Goal: Find contact information: Find contact information

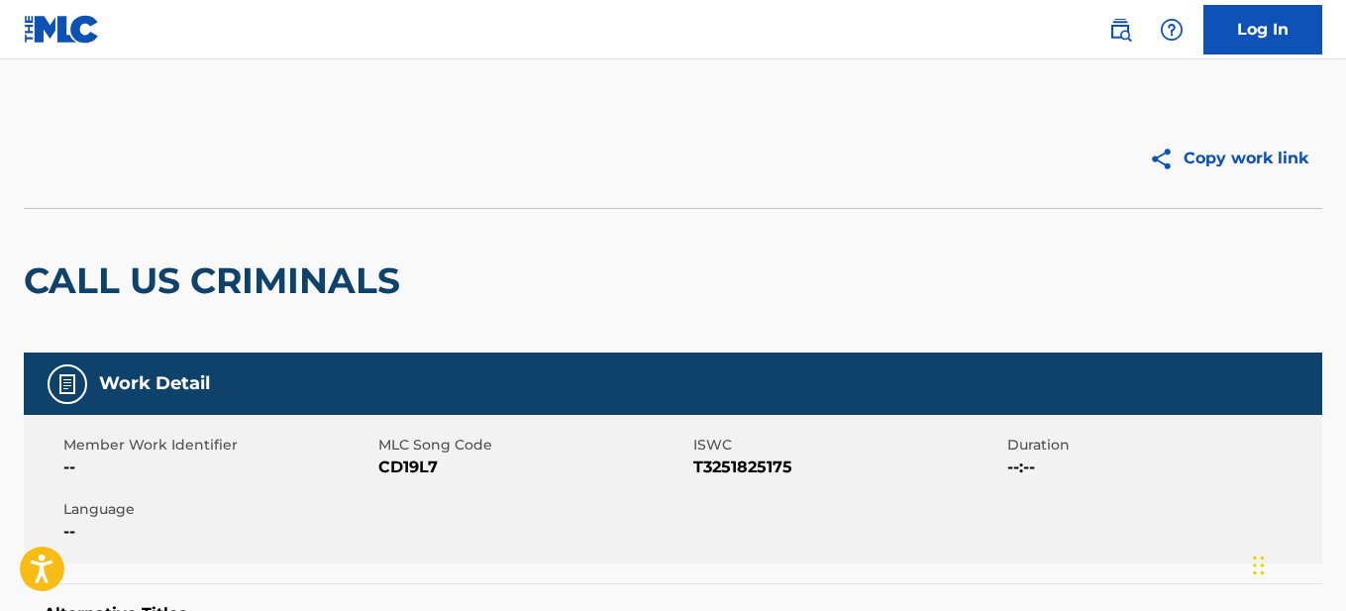
click at [1132, 32] on link at bounding box center [1120, 30] width 40 height 40
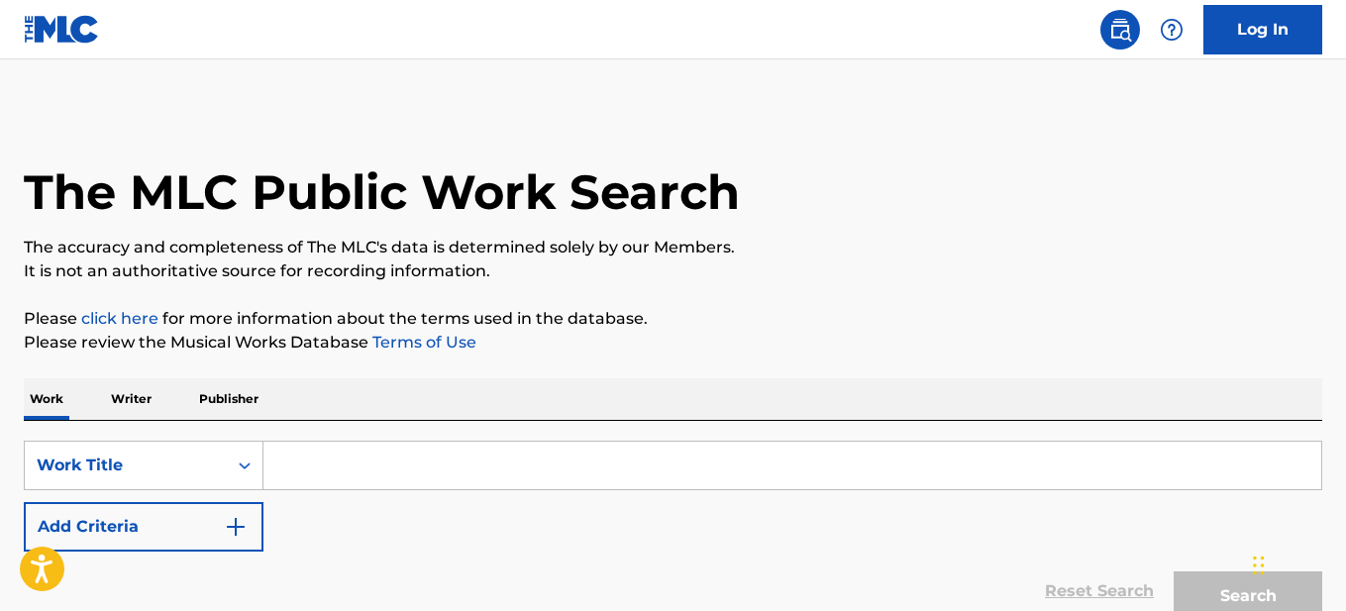
click at [349, 464] on input "Search Form" at bounding box center [792, 466] width 1058 height 48
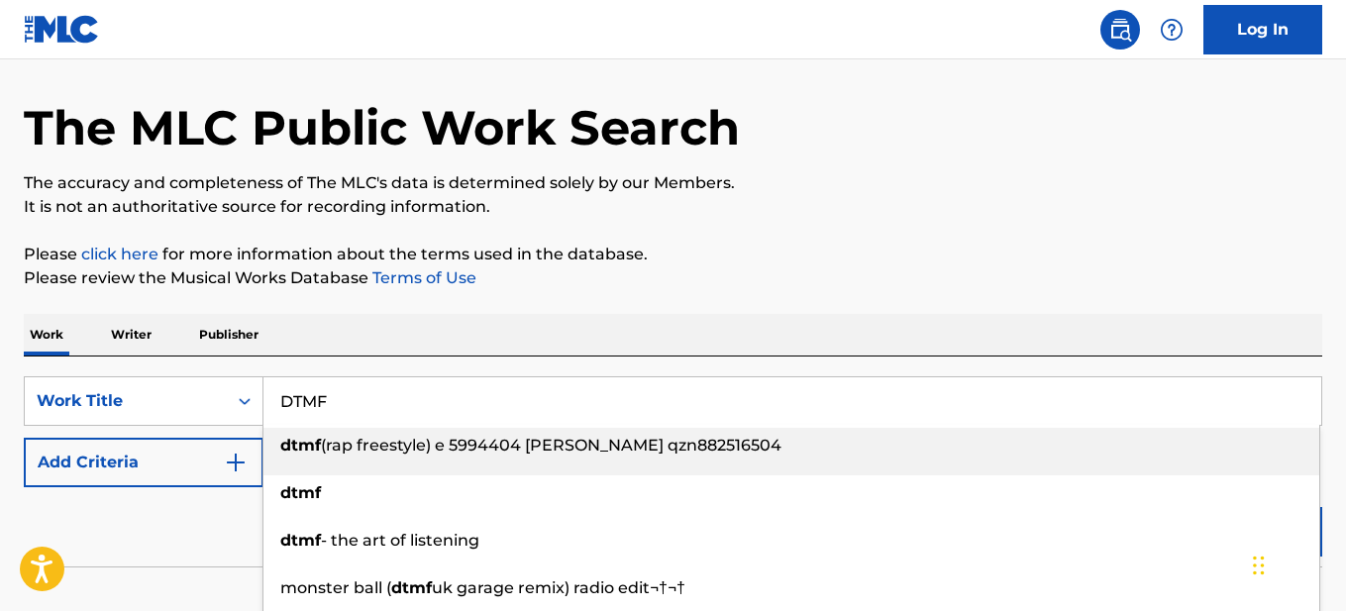
scroll to position [99, 0]
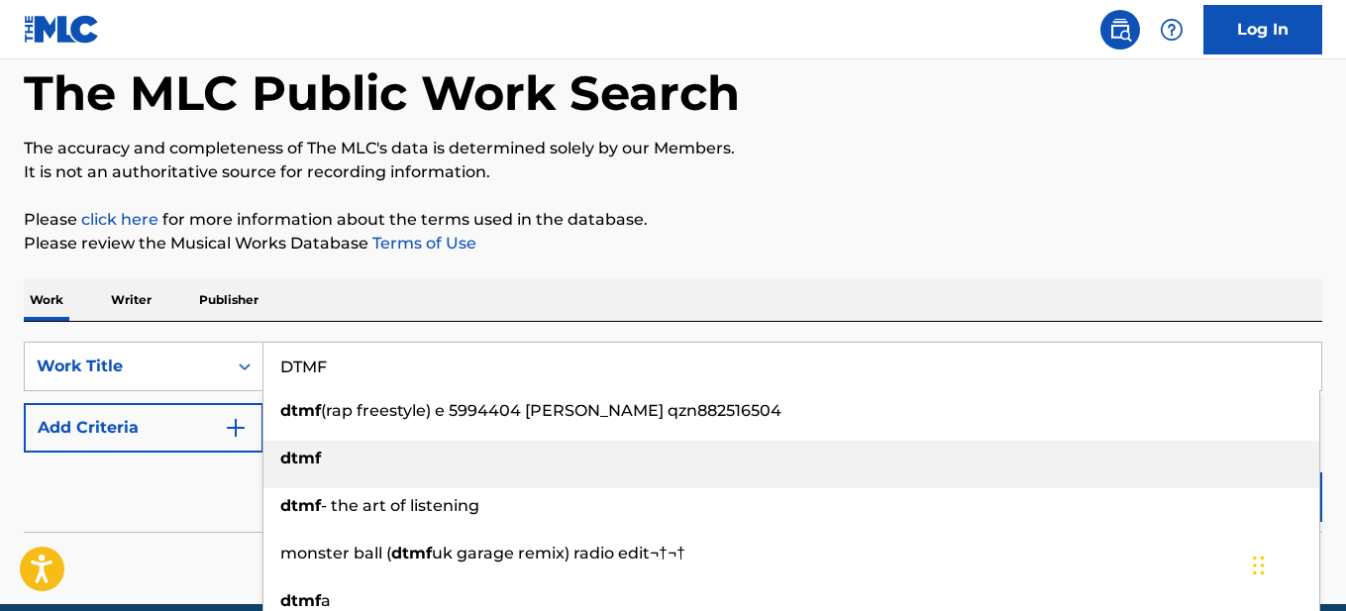
click at [356, 459] on div "dtmf" at bounding box center [791, 459] width 1056 height 36
type input "dtmf"
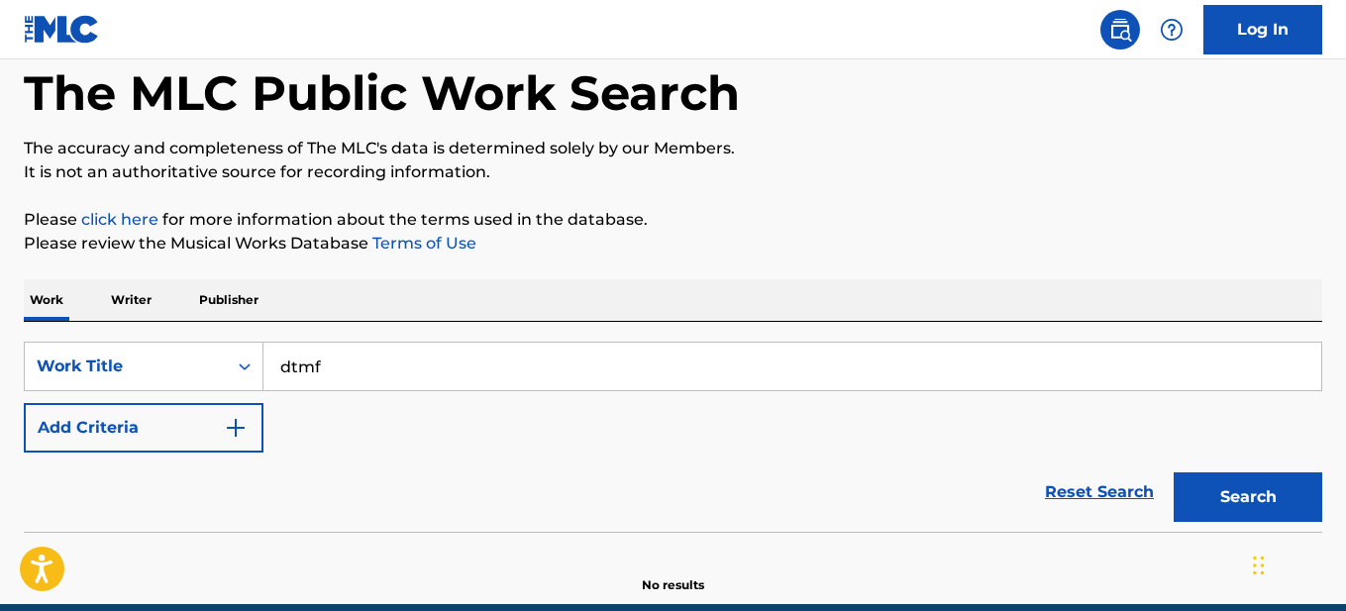
click at [140, 291] on p "Writer" at bounding box center [131, 300] width 52 height 42
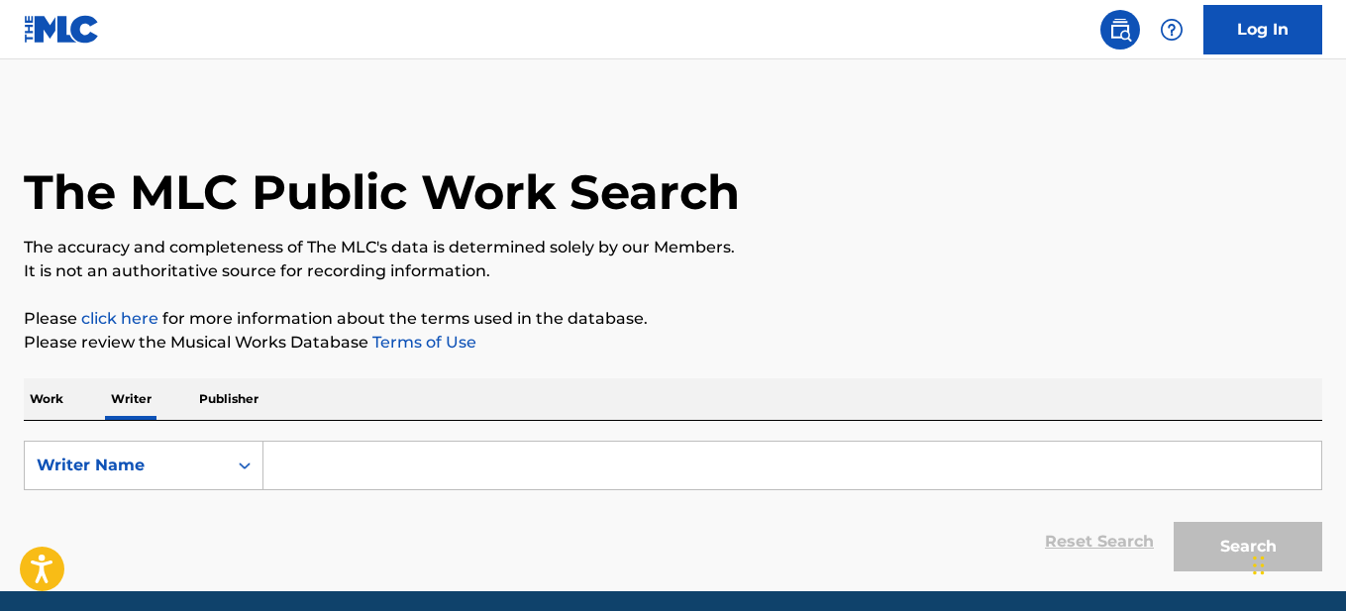
click at [62, 395] on p "Work" at bounding box center [47, 399] width 46 height 42
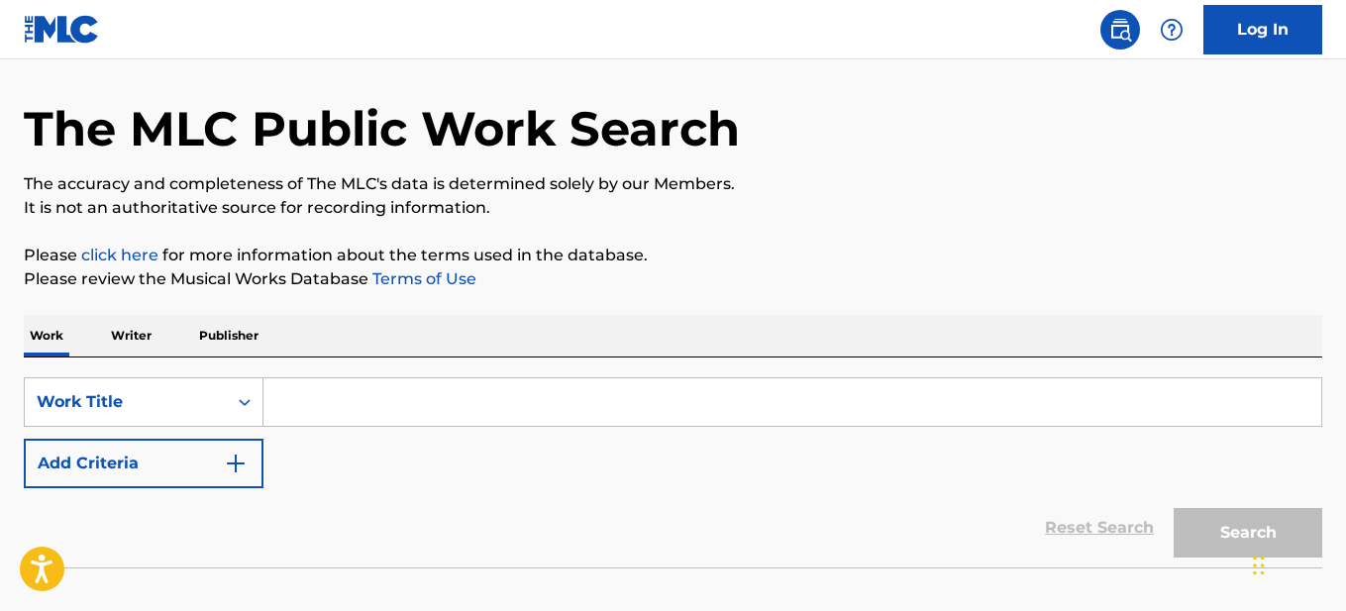
scroll to position [99, 0]
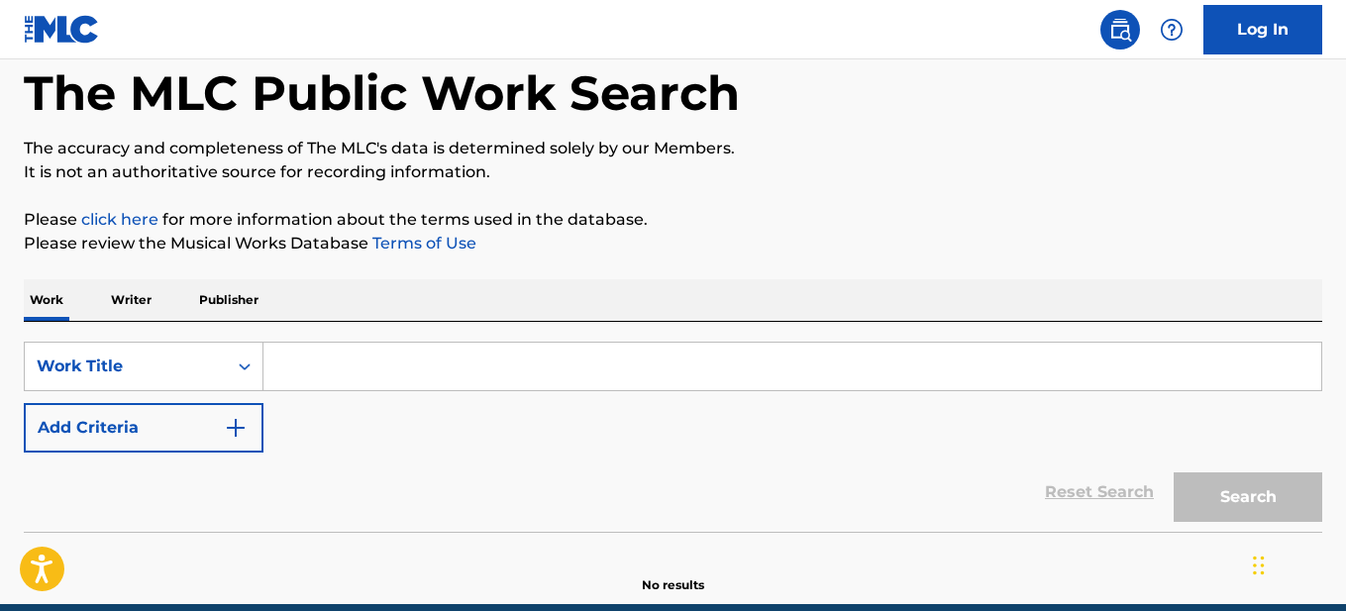
click at [386, 360] on input "Search Form" at bounding box center [792, 367] width 1058 height 48
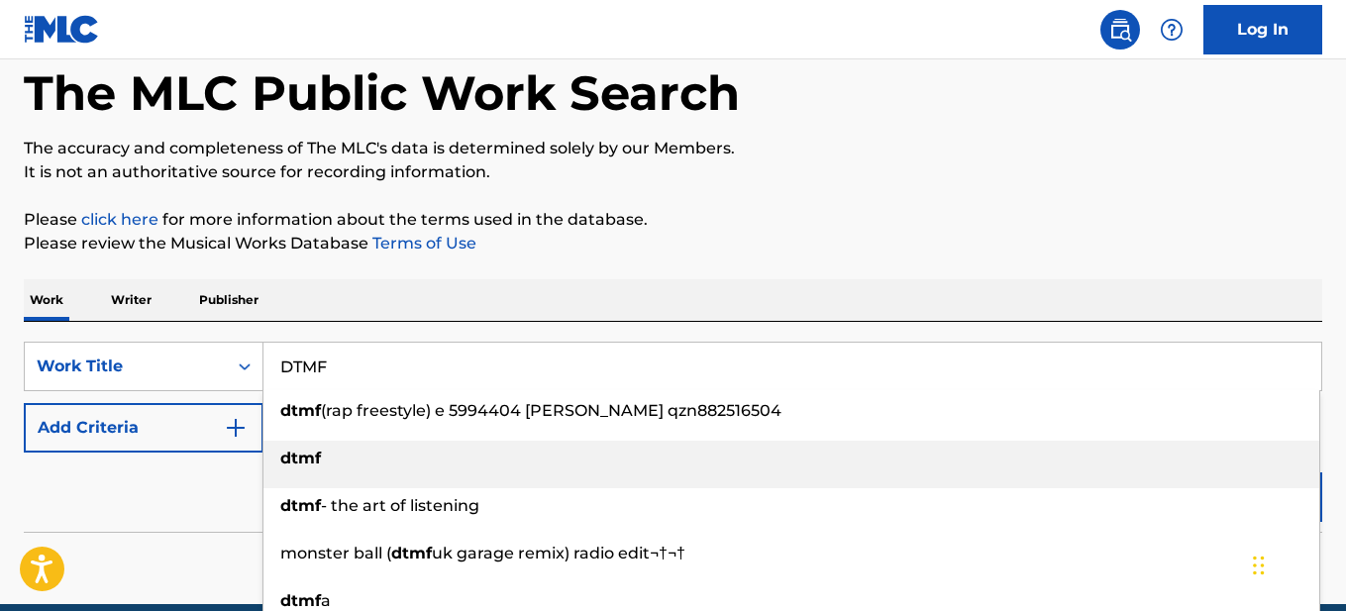
click at [355, 463] on div "dtmf" at bounding box center [791, 459] width 1056 height 36
type input "dtmf"
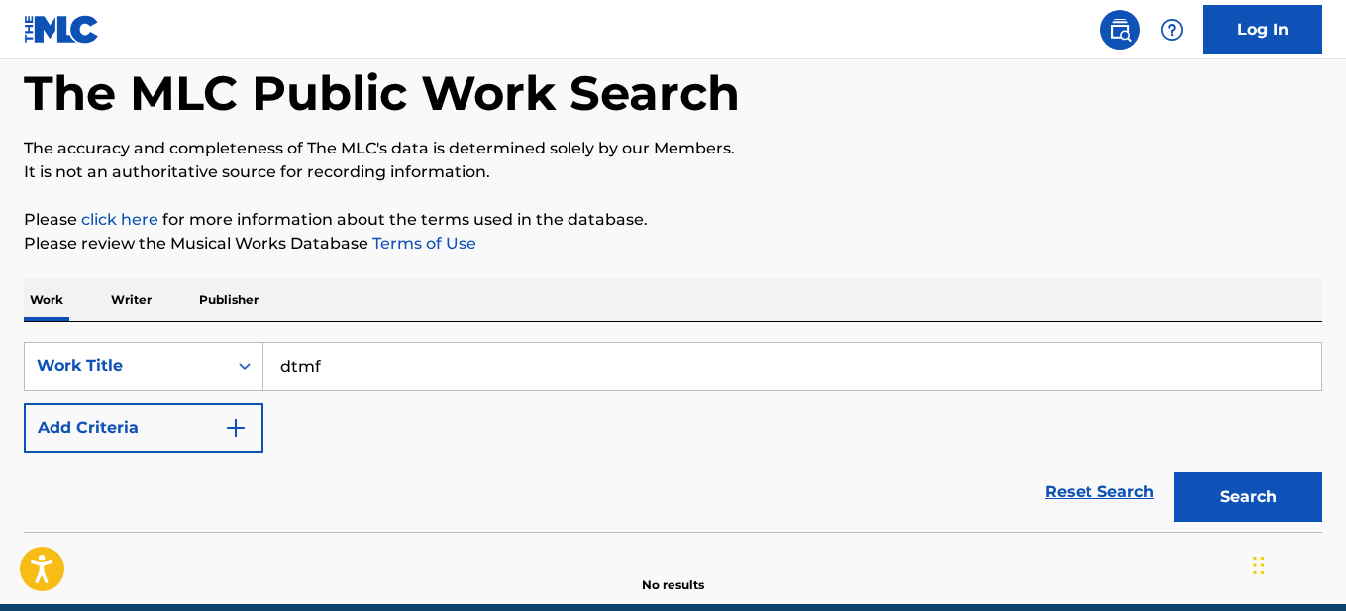
click at [236, 421] on img "Search Form" at bounding box center [236, 428] width 24 height 24
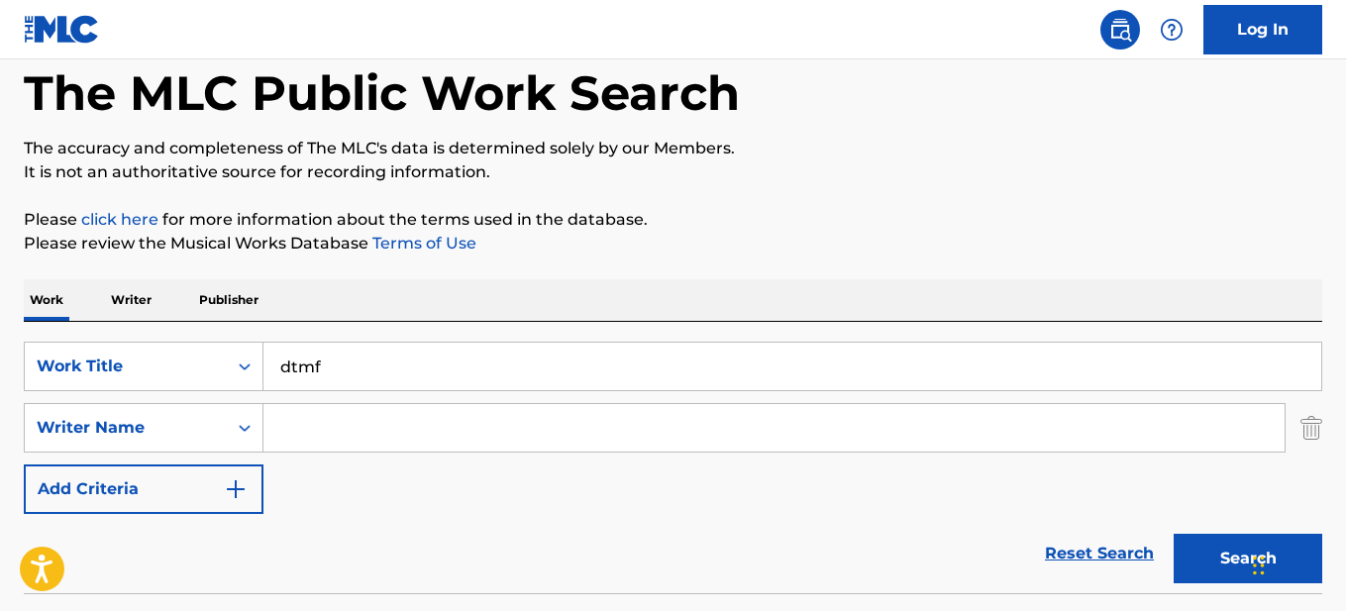
click at [370, 433] on input "Search Form" at bounding box center [773, 428] width 1021 height 48
type input "[PERSON_NAME]"
click at [1191, 550] on button "Search" at bounding box center [1248, 559] width 149 height 50
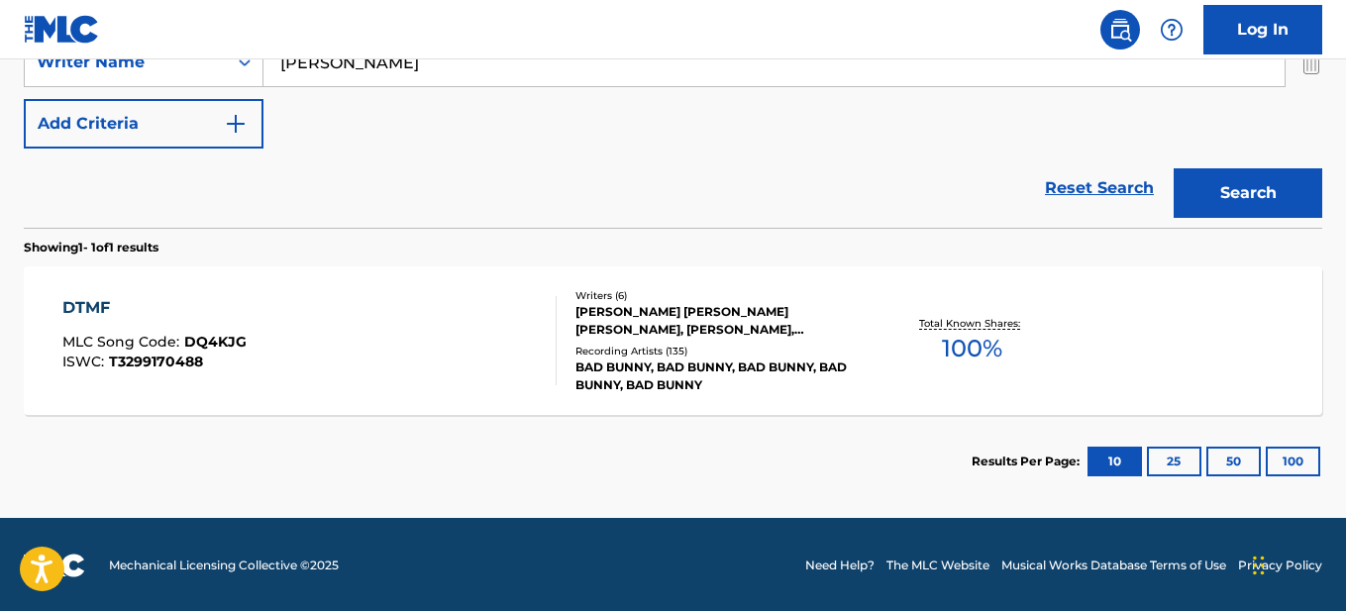
scroll to position [466, 0]
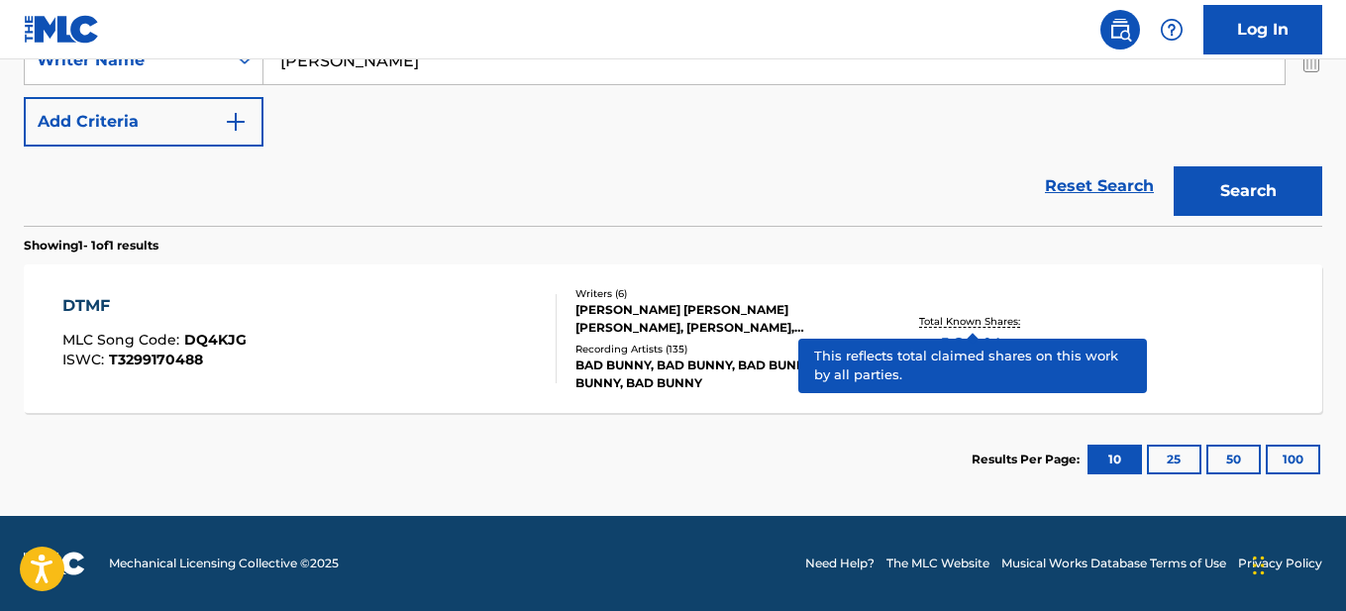
click at [965, 321] on p "Total Known Shares:" at bounding box center [972, 321] width 106 height 15
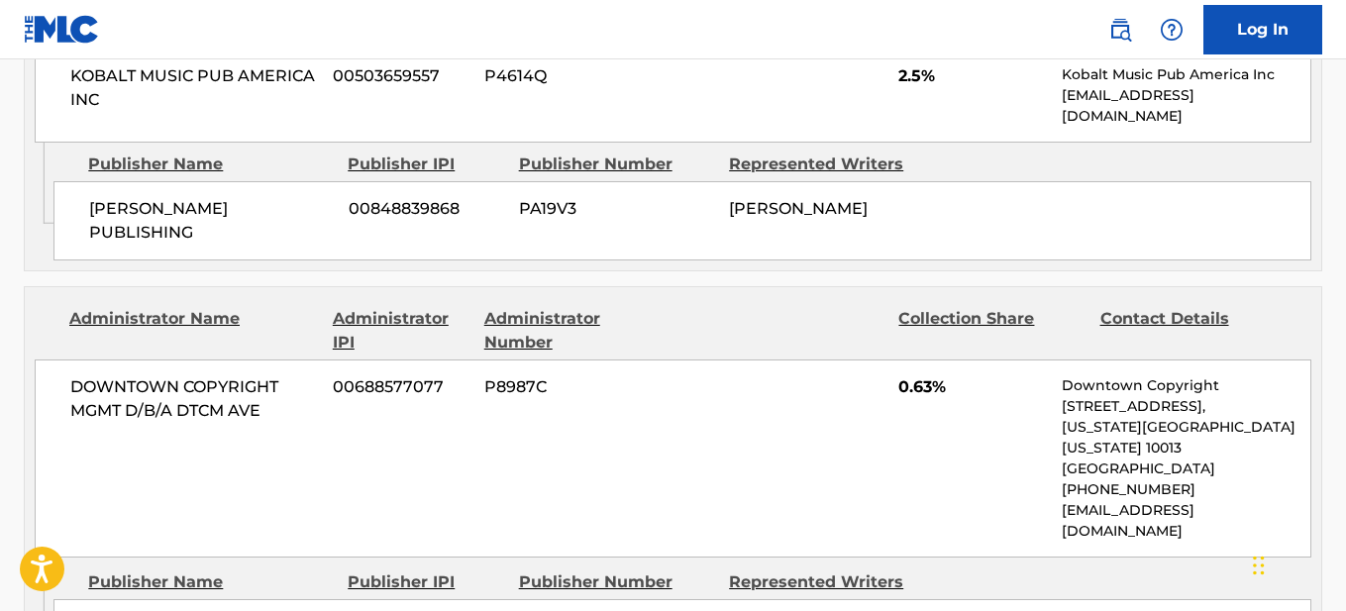
scroll to position [2377, 0]
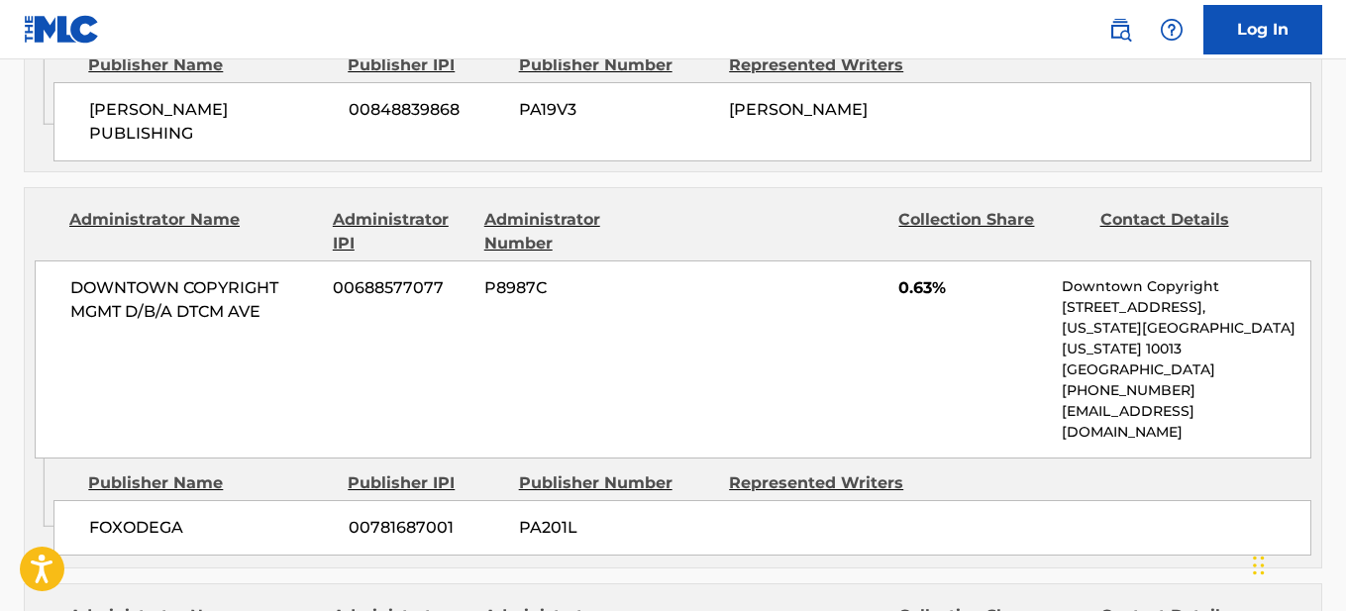
click at [721, 260] on div "DOWNTOWN COPYRIGHT MGMT D/B/A DTCM AVE 00688577077 P8987C 0.63% Downtown Copyri…" at bounding box center [673, 359] width 1277 height 198
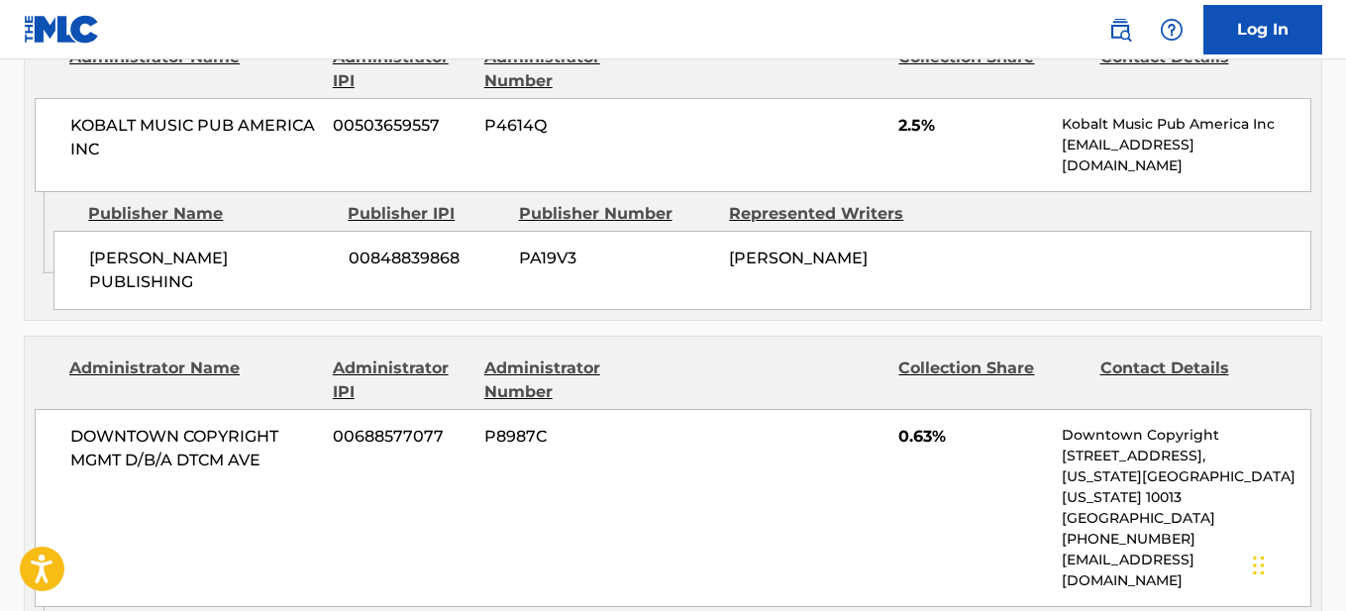
scroll to position [2278, 0]
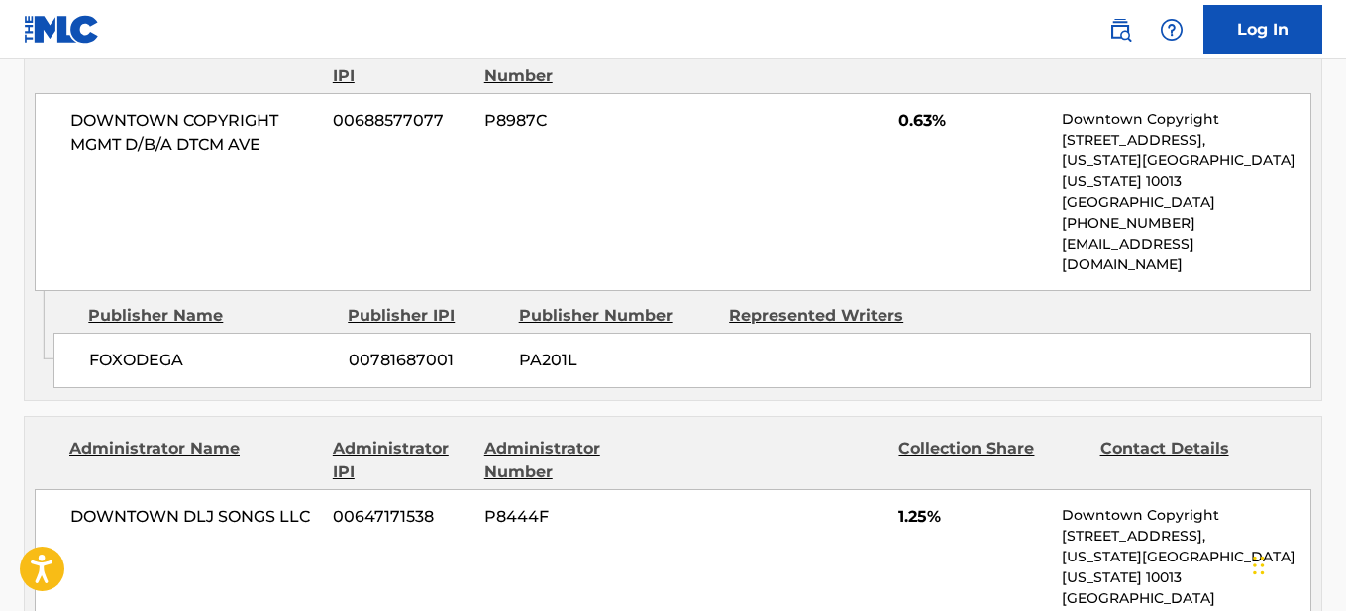
scroll to position [2575, 0]
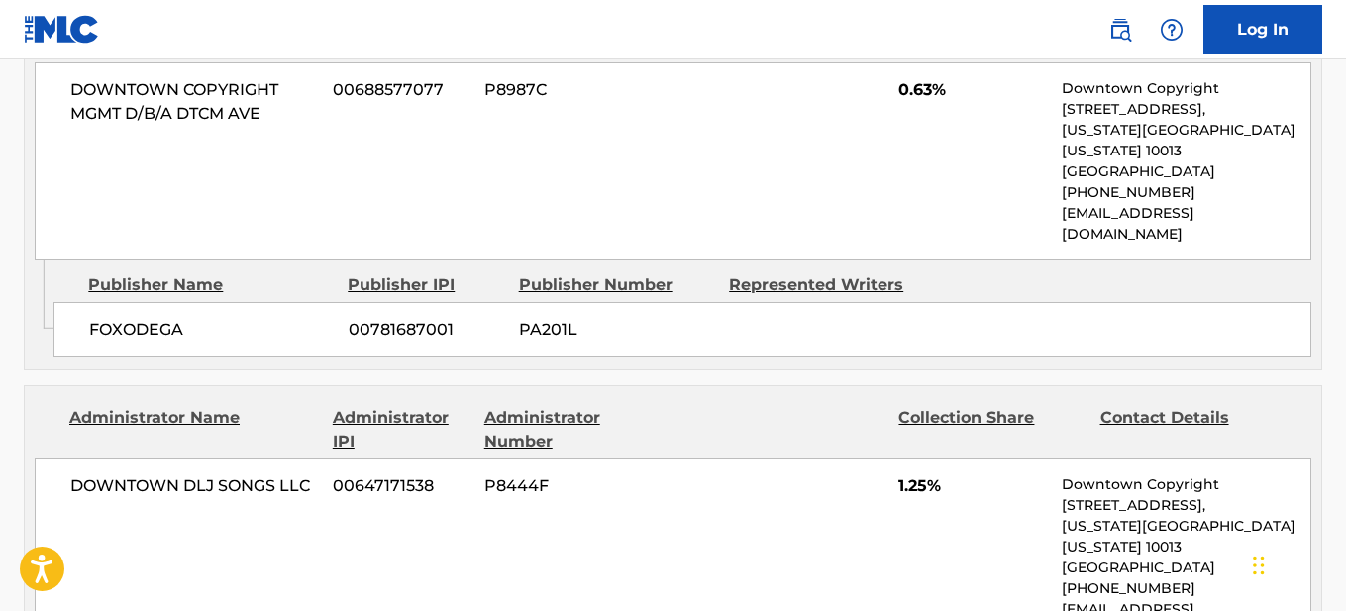
click at [736, 459] on div "DOWNTOWN DLJ SONGS LLC 00647171538 P8444F 1.25% Downtown Copyright [STREET_ADDR…" at bounding box center [673, 558] width 1277 height 198
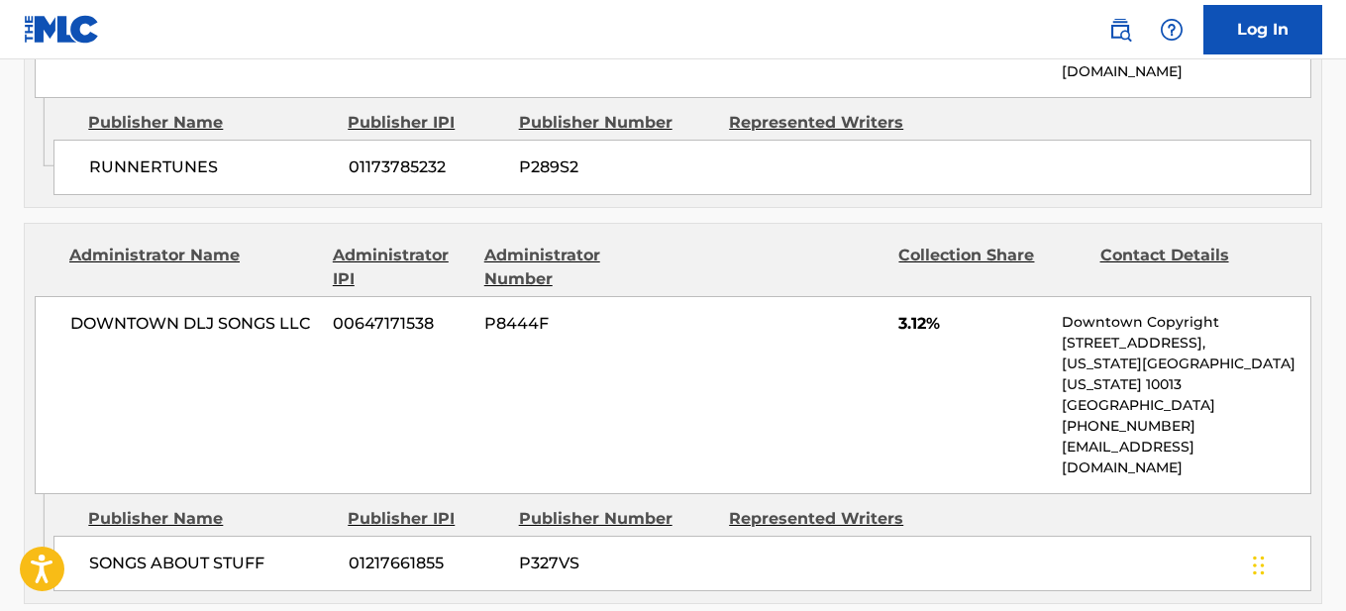
scroll to position [3169, 0]
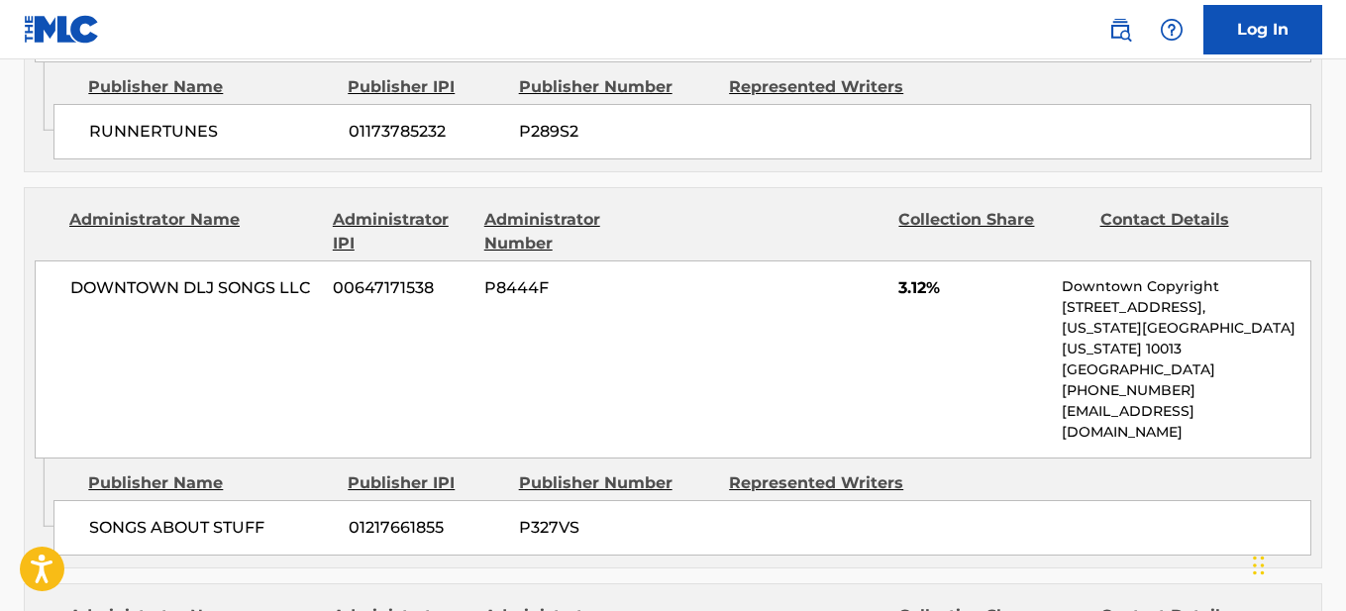
drag, startPoint x: 1169, startPoint y: 390, endPoint x: 1062, endPoint y: 363, distance: 110.3
copy div "United States [EMAIL_ADDRESS][DOMAIN_NAME]"
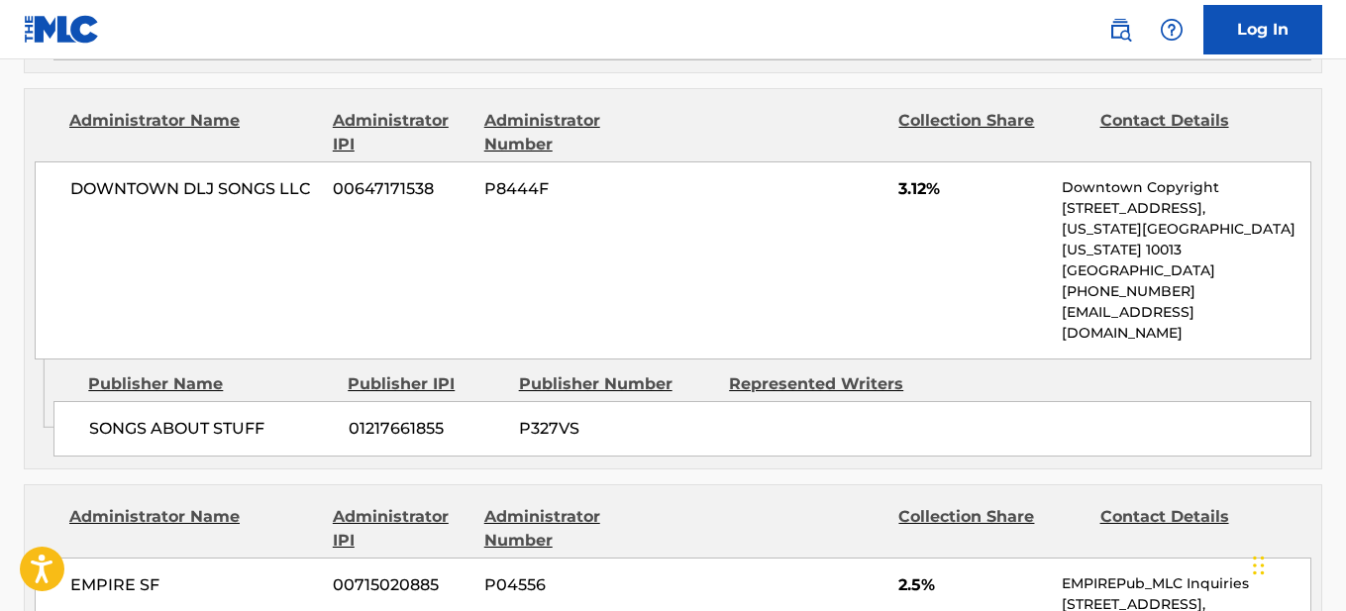
drag, startPoint x: 216, startPoint y: 377, endPoint x: 86, endPoint y: 378, distance: 129.7
copy span "LERNA MUSIC"
drag, startPoint x: 198, startPoint y: 207, endPoint x: 131, endPoint y: 256, distance: 83.0
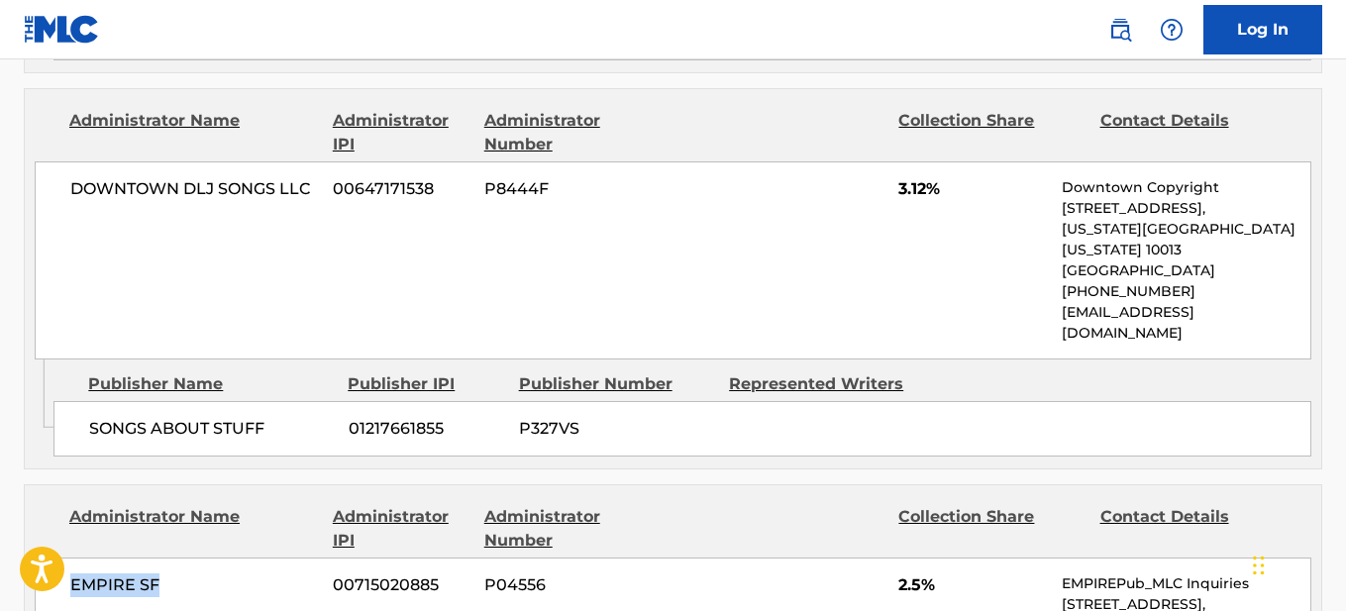
copy span "EMPIRE SF"
drag, startPoint x: 1179, startPoint y: 288, endPoint x: 1058, endPoint y: 285, distance: 120.9
drag, startPoint x: 1169, startPoint y: 287, endPoint x: 1107, endPoint y: 285, distance: 61.4
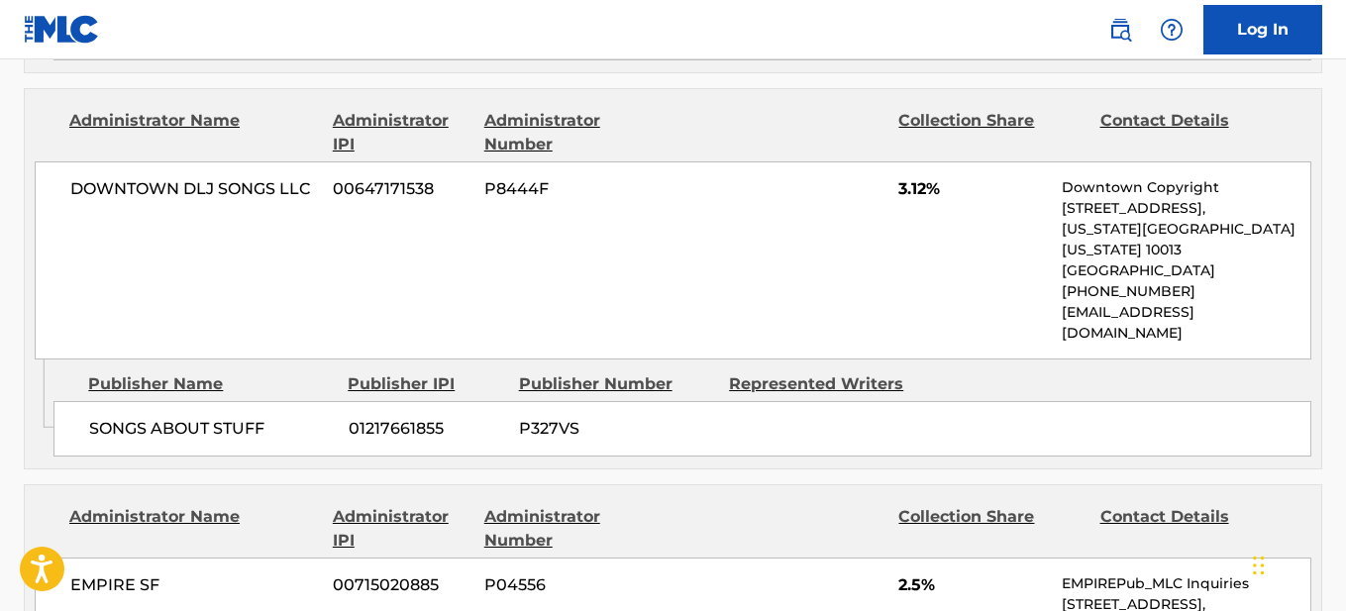
copy p "[DOMAIN_NAME]"
